Goal: Check status

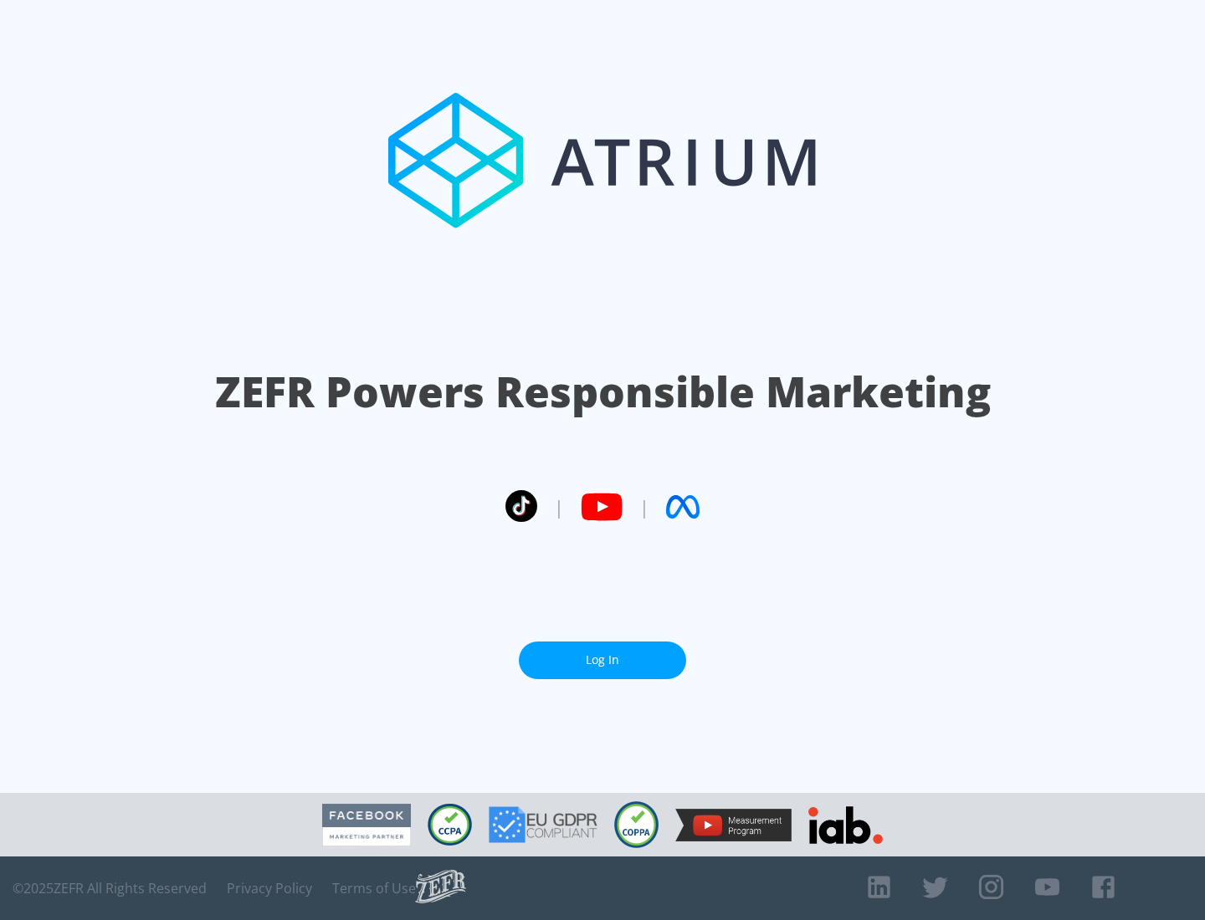
click at [602, 660] on link "Log In" at bounding box center [602, 661] width 167 height 38
